Goal: Obtain resource: Obtain resource

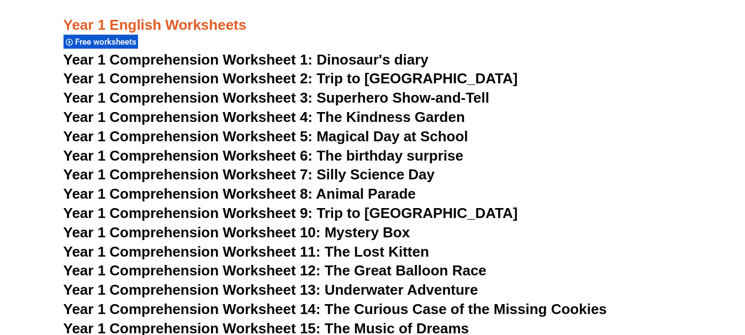
scroll to position [1388, 0]
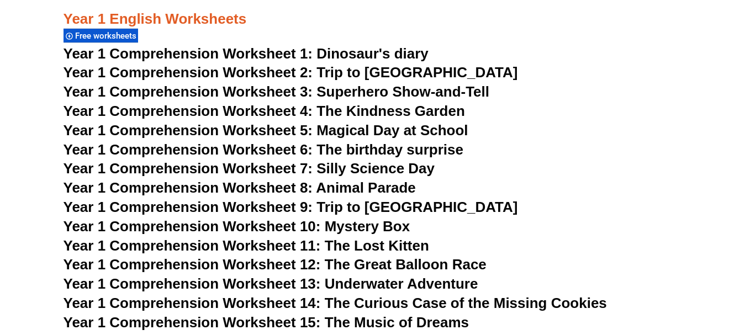
click at [335, 80] on span "Year 1 Comprehension Worksheet 2: Trip to [GEOGRAPHIC_DATA]" at bounding box center [291, 72] width 455 height 17
click at [338, 92] on span "Year 1 Comprehension Worksheet 3: Superhero Show-and-Tell" at bounding box center [277, 91] width 426 height 17
click at [372, 109] on span "Year 1 Comprehension Worksheet 4: The Kindness Garden" at bounding box center [265, 111] width 402 height 17
click at [369, 133] on span "Year 1 Comprehension Worksheet 5: Magical Day at School" at bounding box center [266, 130] width 405 height 17
click at [345, 149] on span "Year 1 Comprehension Worksheet 6: The birthday surprise" at bounding box center [264, 149] width 400 height 17
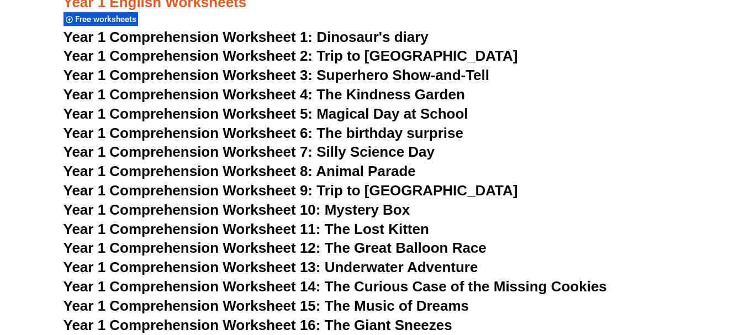
click at [381, 153] on span "Year 1 Comprehension Worksheet 7: Silly Science Day" at bounding box center [250, 152] width 372 height 17
